Goal: Check status: Check status

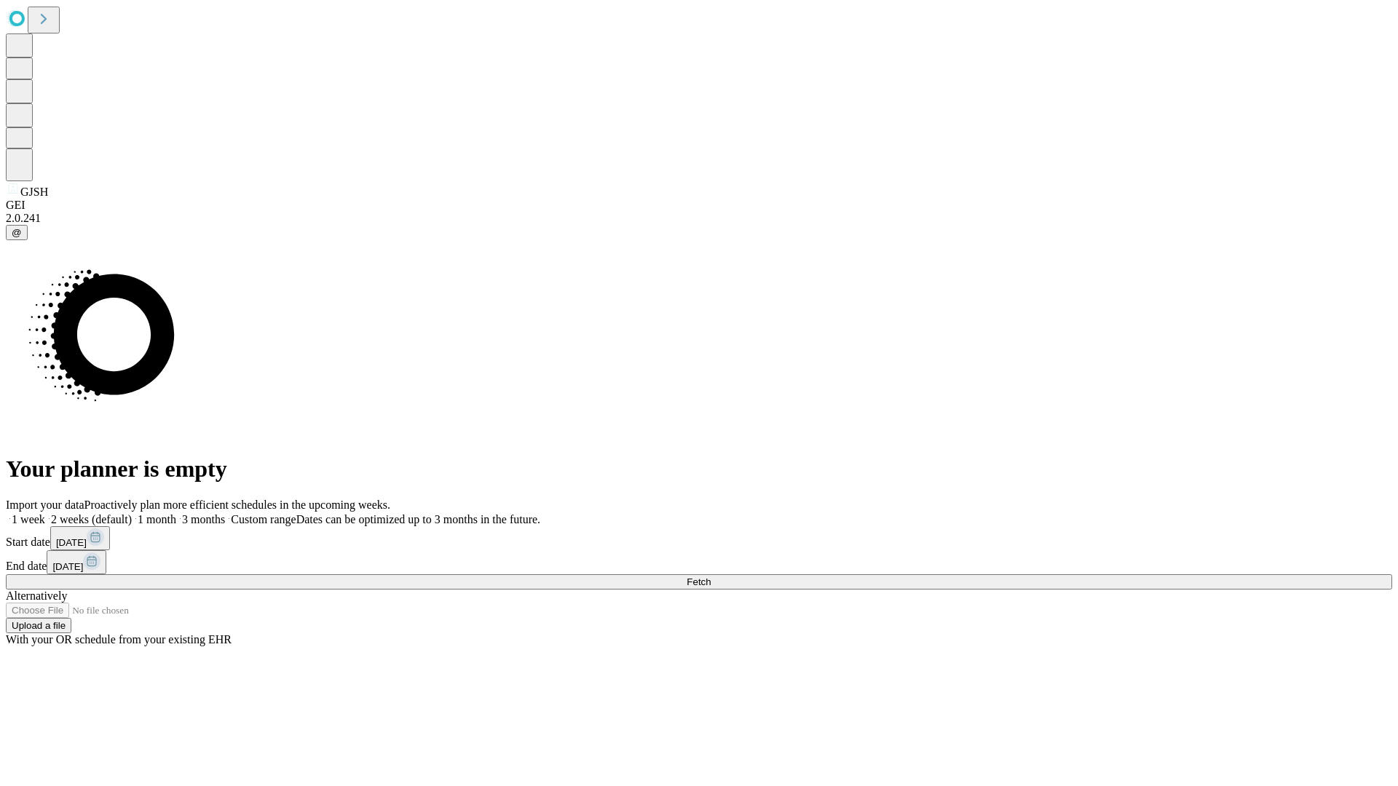
click at [711, 577] on span "Fetch" at bounding box center [699, 582] width 24 height 11
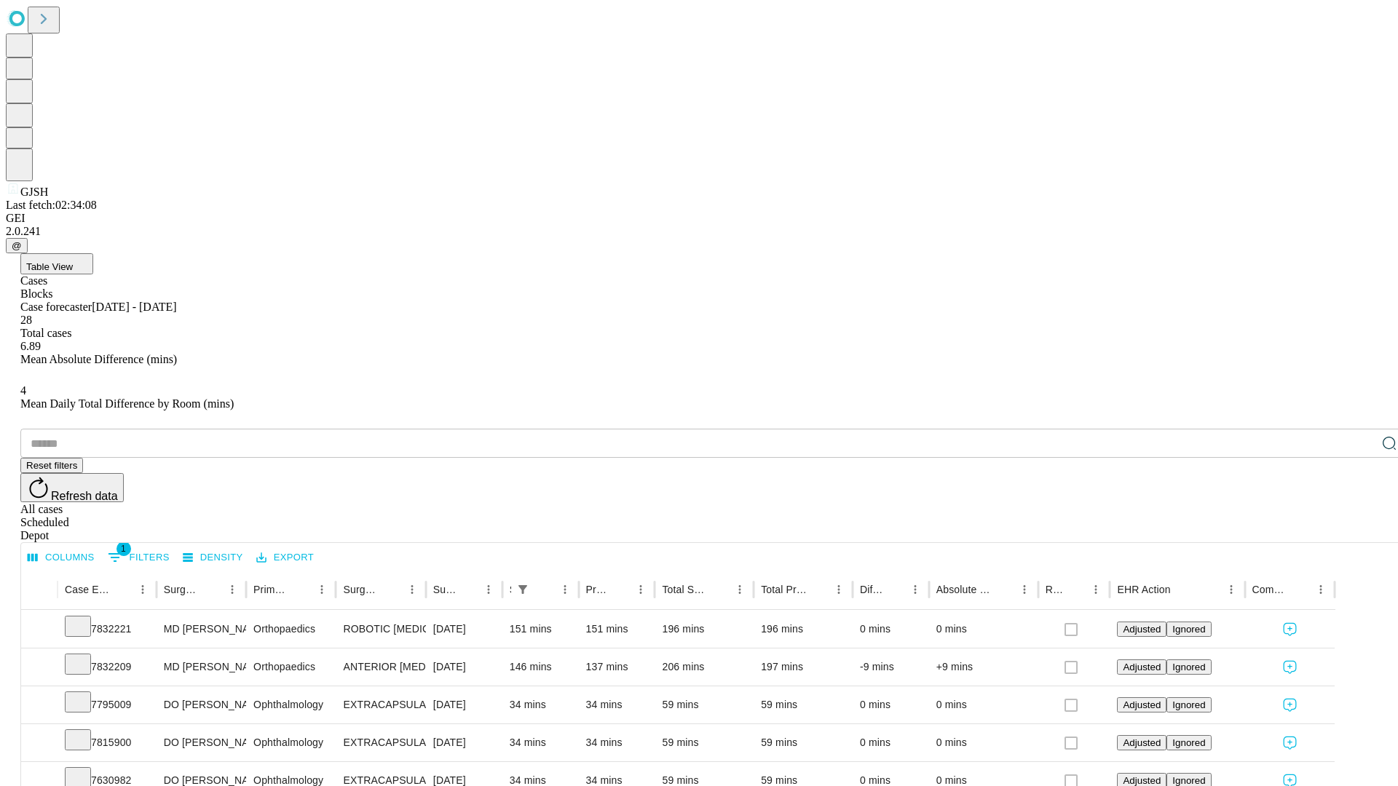
click at [1304, 516] on div "Scheduled" at bounding box center [713, 522] width 1386 height 13
